Goal: Check status: Check status

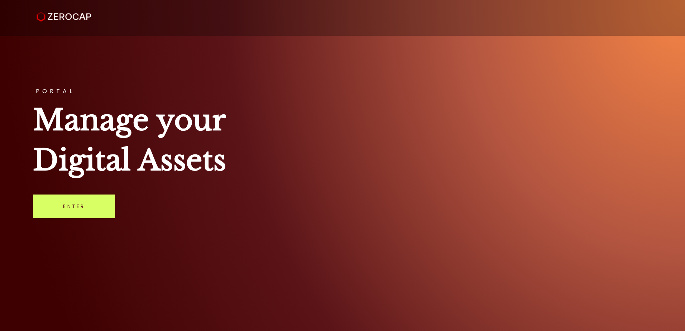
click at [88, 203] on link "Enter" at bounding box center [74, 206] width 82 height 24
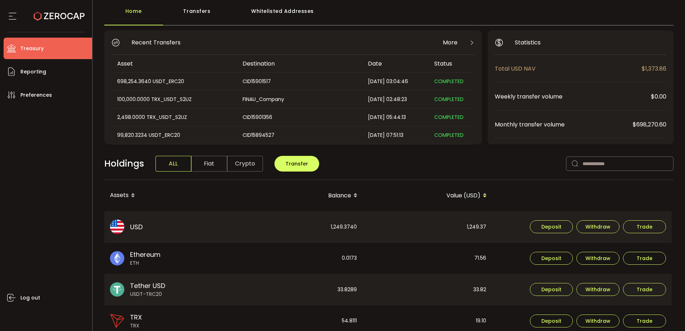
scroll to position [72, 0]
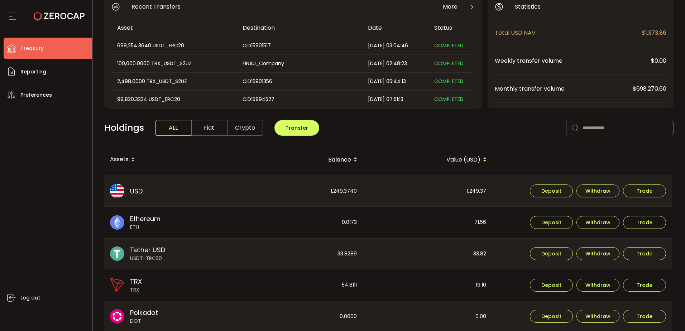
click at [335, 225] on div "0.0173" at bounding box center [298, 223] width 129 height 32
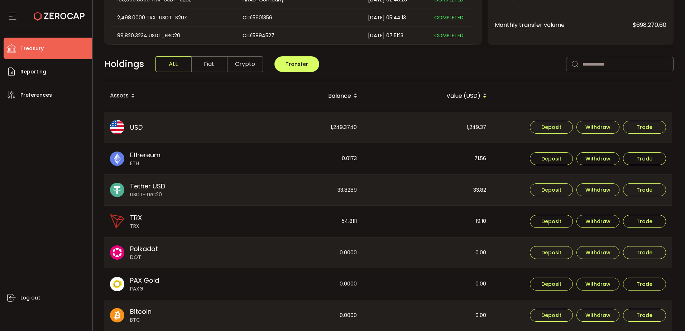
scroll to position [119, 0]
